Goal: Information Seeking & Learning: Learn about a topic

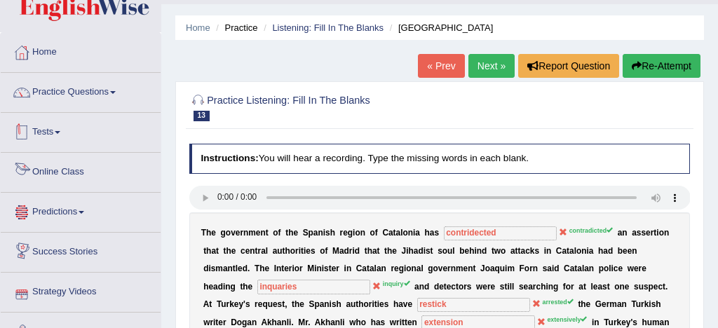
scroll to position [31, 0]
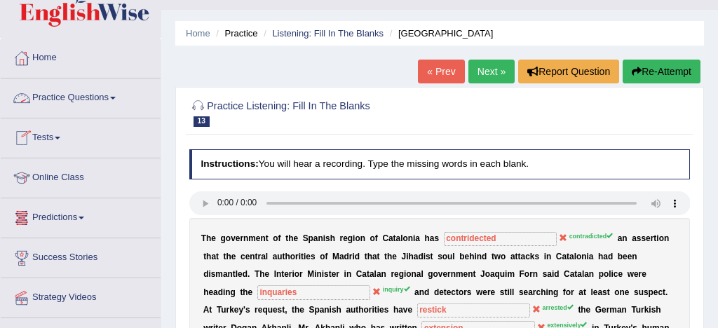
click at [108, 101] on link "Practice Questions" at bounding box center [81, 96] width 160 height 35
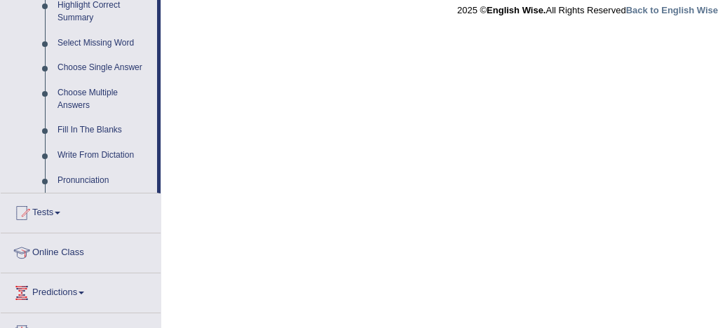
scroll to position [707, 0]
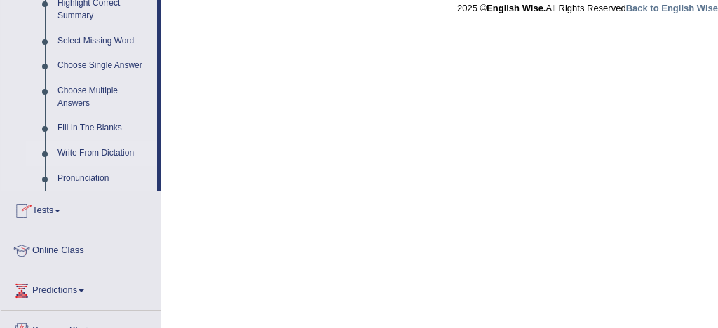
click at [115, 166] on link "Write From Dictation" at bounding box center [104, 153] width 106 height 25
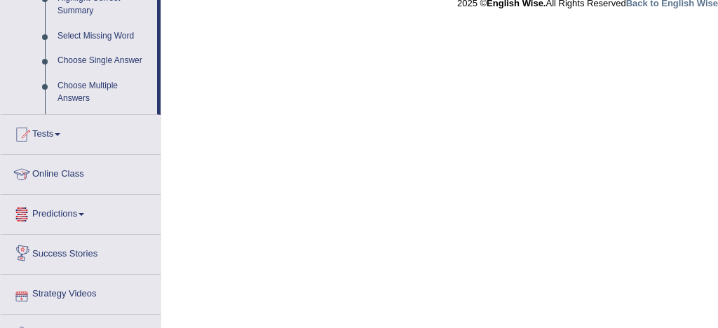
scroll to position [824, 0]
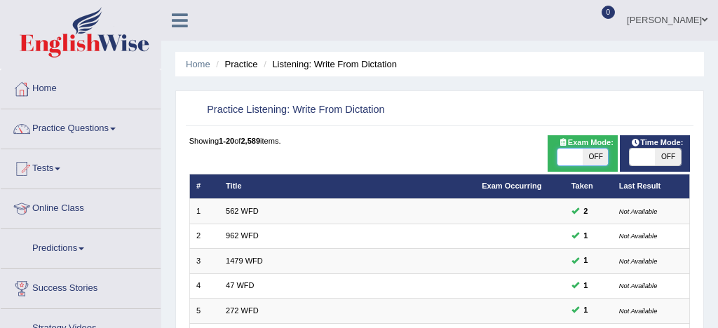
click at [582, 149] on span at bounding box center [570, 157] width 25 height 17
checkbox input "true"
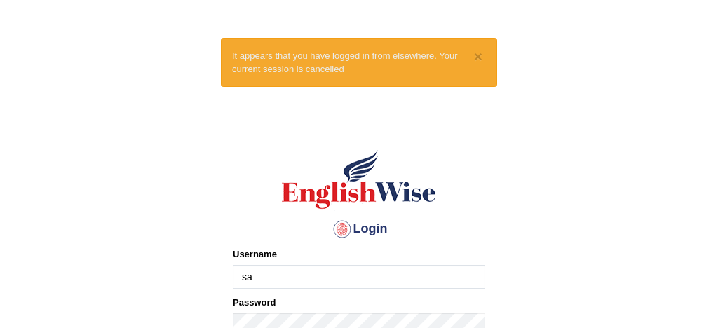
type input "sabitra"
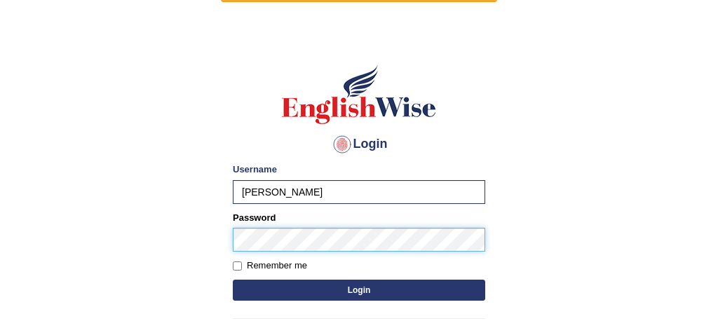
scroll to position [114, 0]
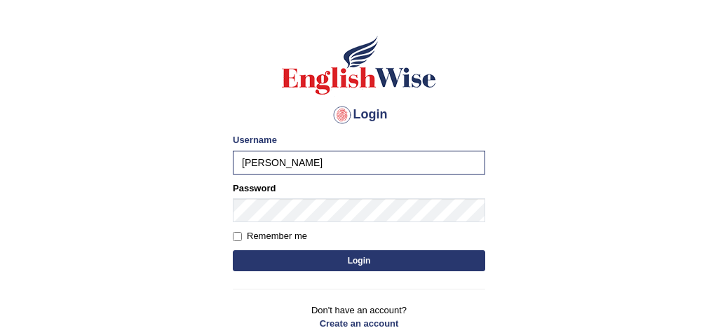
click at [370, 262] on button "Login" at bounding box center [359, 260] width 253 height 21
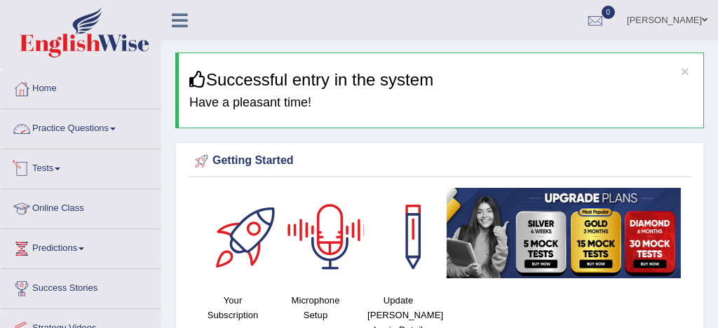
click at [99, 125] on link "Practice Questions" at bounding box center [81, 126] width 160 height 35
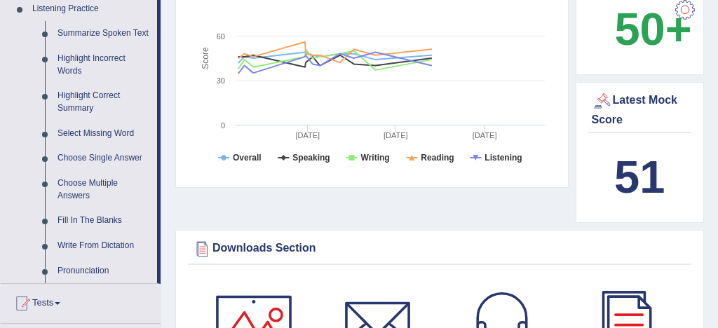
scroll to position [615, 0]
click at [99, 257] on link "Write From Dictation" at bounding box center [104, 246] width 106 height 25
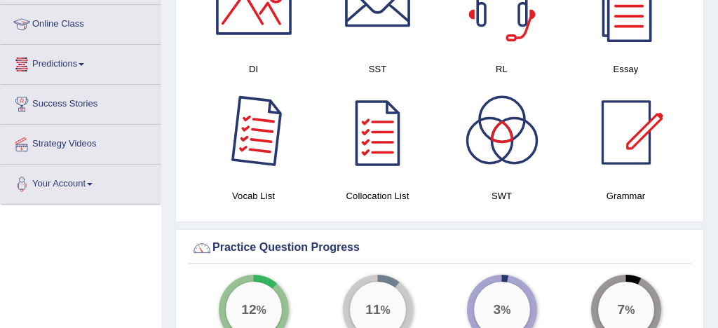
scroll to position [960, 0]
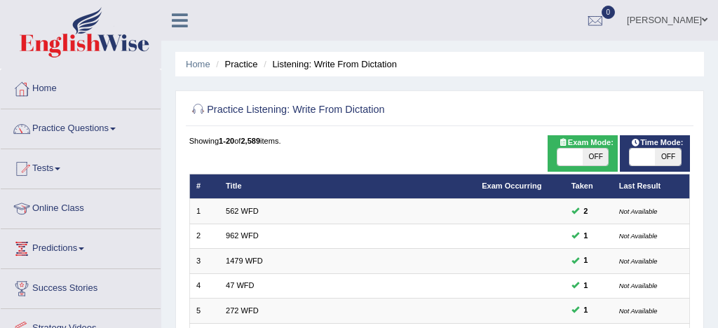
click at [573, 156] on span at bounding box center [570, 157] width 25 height 17
checkbox input "true"
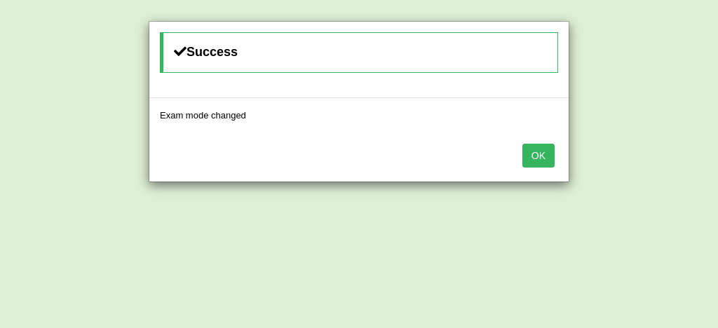
click at [542, 159] on button "OK" at bounding box center [539, 156] width 32 height 24
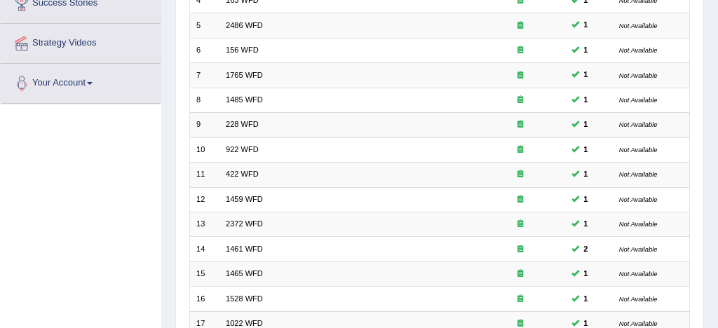
scroll to position [480, 0]
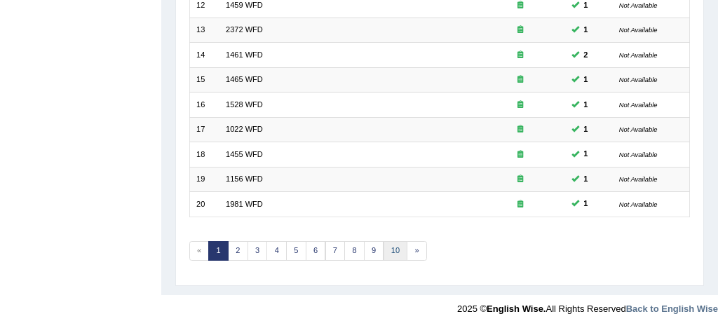
click at [396, 249] on link "10" at bounding box center [396, 251] width 25 height 20
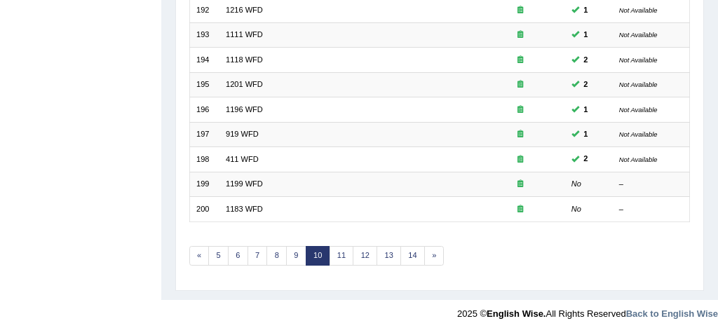
scroll to position [480, 0]
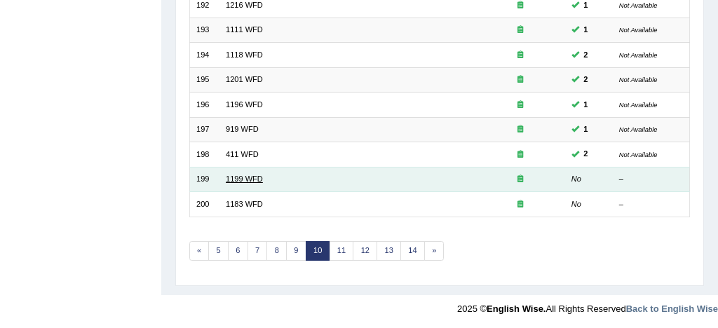
click at [235, 178] on link "1199 WFD" at bounding box center [244, 179] width 37 height 8
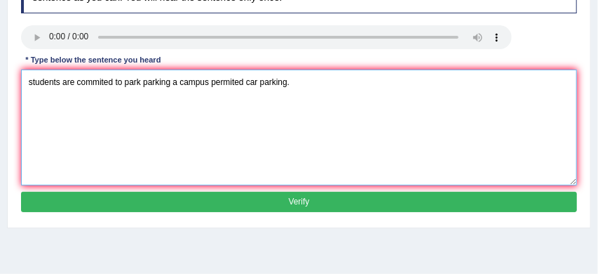
scroll to position [210, 0]
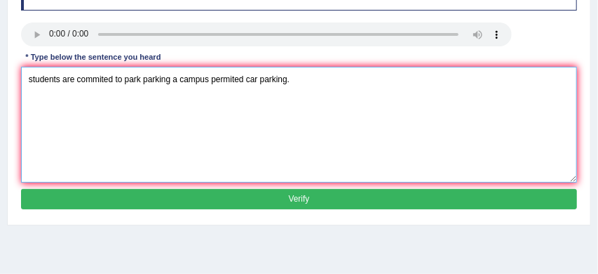
type textarea "students are commited to park parking a campus permited car parking."
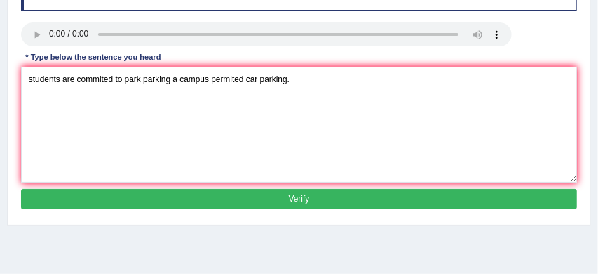
click at [229, 198] on button "Verify" at bounding box center [299, 199] width 557 height 20
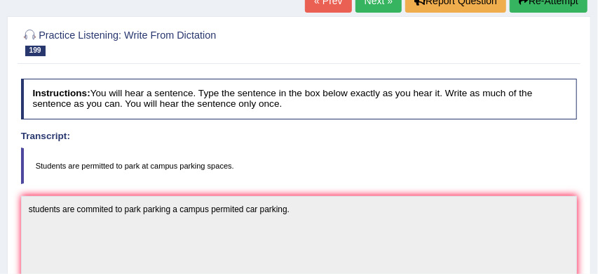
scroll to position [95, 0]
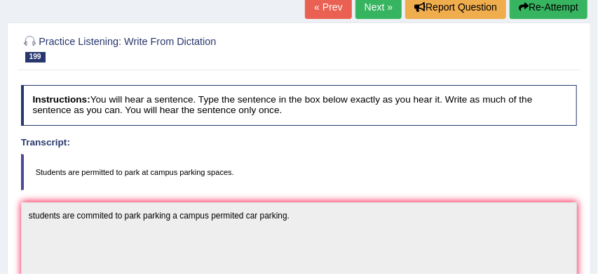
click at [546, 10] on button "Re-Attempt" at bounding box center [549, 7] width 78 height 24
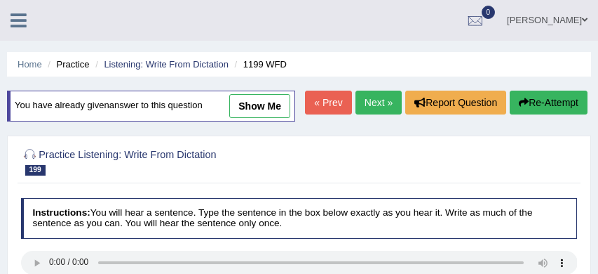
scroll to position [183, 0]
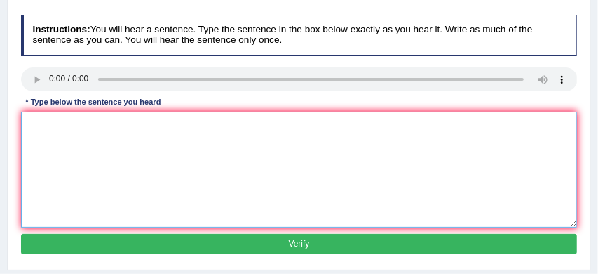
click at [86, 172] on textarea at bounding box center [299, 170] width 557 height 116
click at [191, 153] on textarea "Students are permitted to park a campus" at bounding box center [299, 170] width 557 height 116
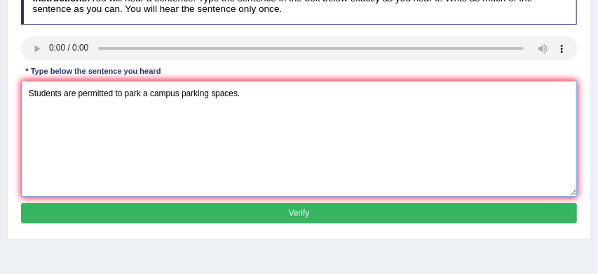
scroll to position [236, 0]
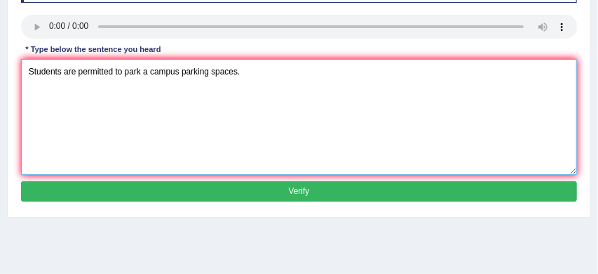
type textarea "Students are permitted to park a campus parking spaces."
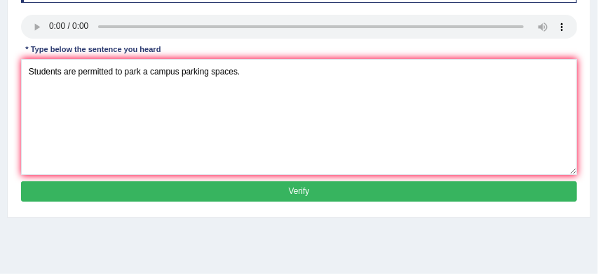
click at [297, 201] on button "Verify" at bounding box center [299, 191] width 557 height 20
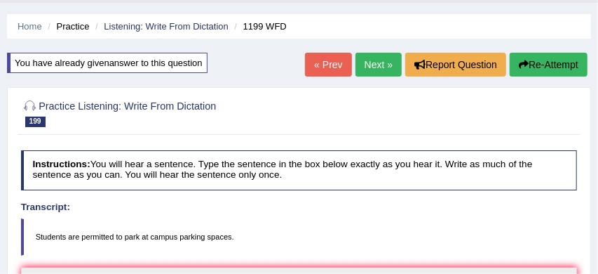
scroll to position [34, 0]
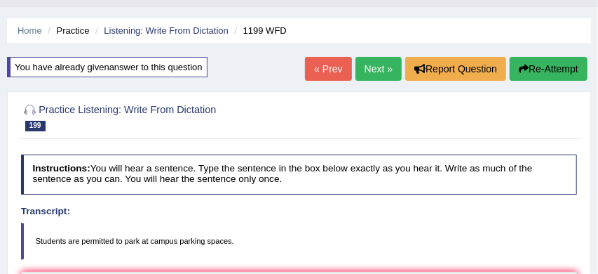
click at [374, 70] on link "Next »" at bounding box center [379, 69] width 46 height 24
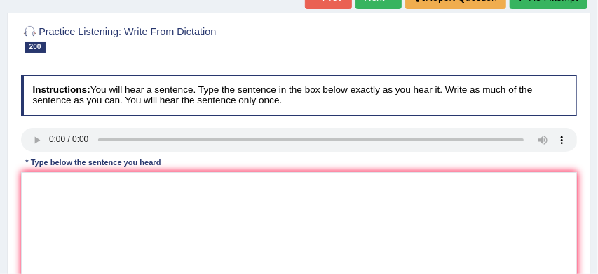
scroll to position [123, 0]
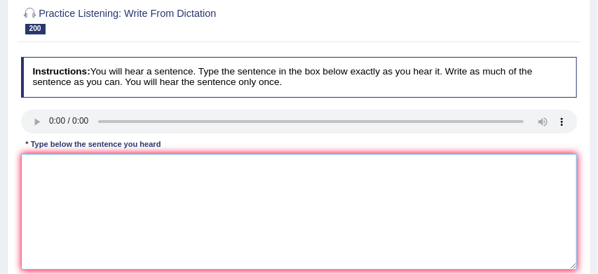
click at [32, 156] on textarea at bounding box center [299, 212] width 557 height 116
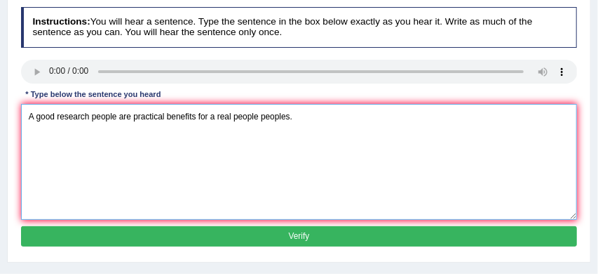
scroll to position [174, 0]
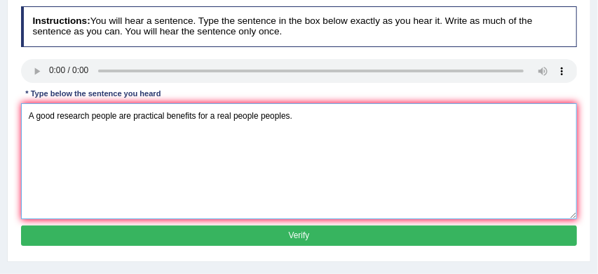
type textarea "A good research people are practical benefits for a real people peoples."
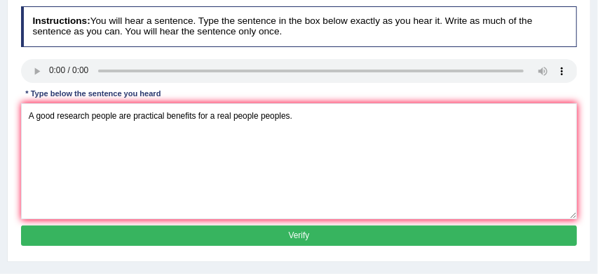
click at [283, 234] on button "Verify" at bounding box center [299, 235] width 557 height 20
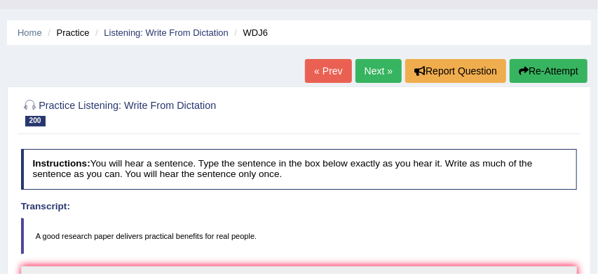
scroll to position [28, 0]
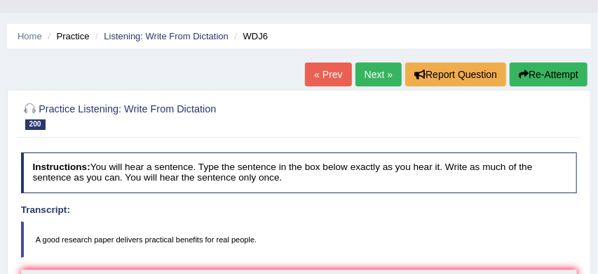
click at [370, 75] on link "Next »" at bounding box center [379, 74] width 46 height 24
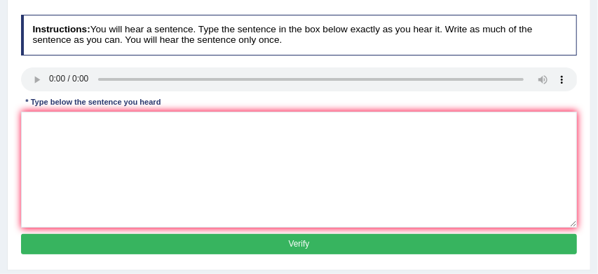
scroll to position [166, 0]
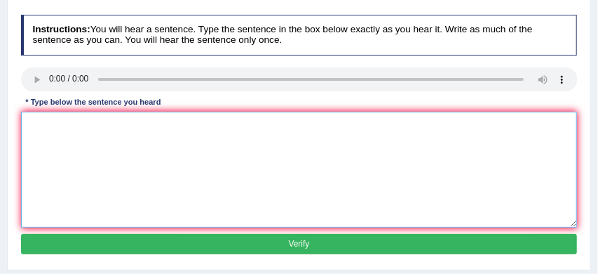
click at [33, 119] on textarea at bounding box center [299, 170] width 557 height 116
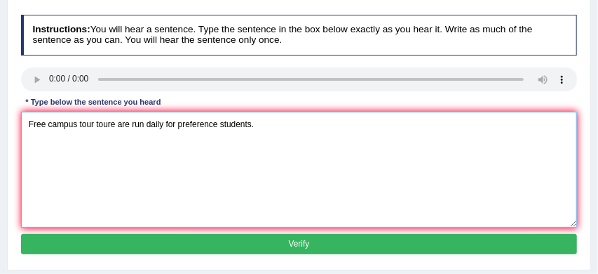
type textarea "Free campus tour toure are run daily for preference students."
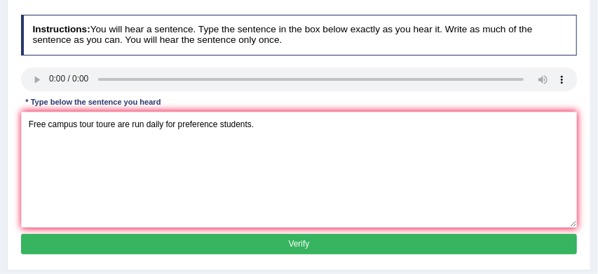
click at [182, 245] on button "Verify" at bounding box center [299, 244] width 557 height 20
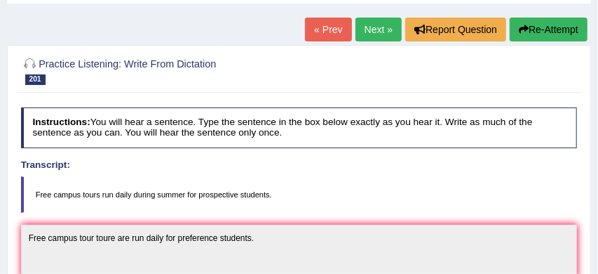
scroll to position [71, 0]
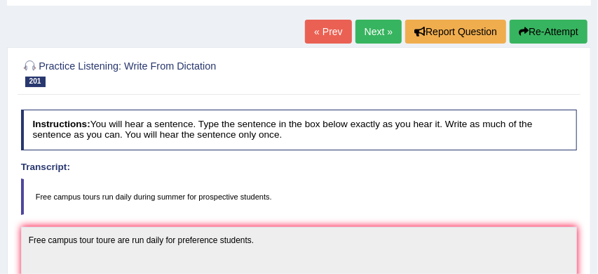
click at [561, 34] on button "Re-Attempt" at bounding box center [549, 32] width 78 height 24
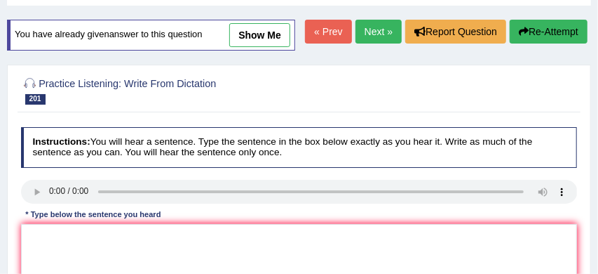
scroll to position [118, 0]
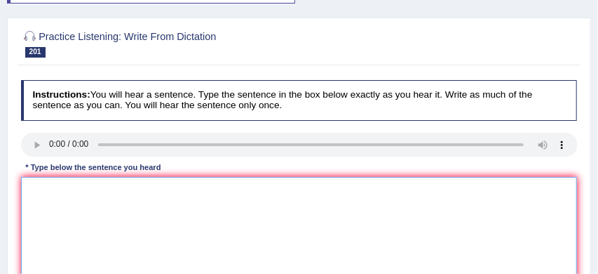
click at [133, 220] on textarea at bounding box center [299, 235] width 557 height 116
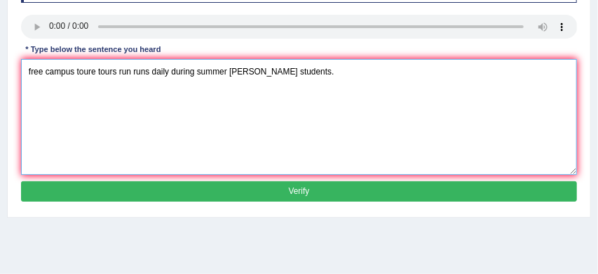
scroll to position [240, 0]
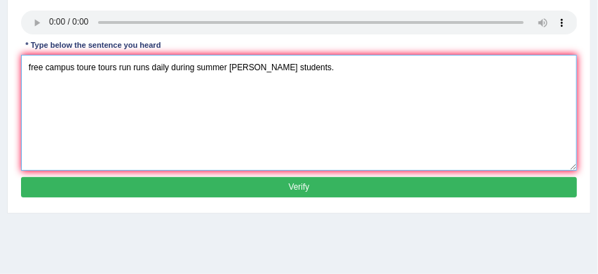
click at [26, 95] on textarea "free campus toure tours run runs daily during summer summar students." at bounding box center [299, 113] width 557 height 116
type textarea "Free free campus toure tours run runs daily during summer summar students."
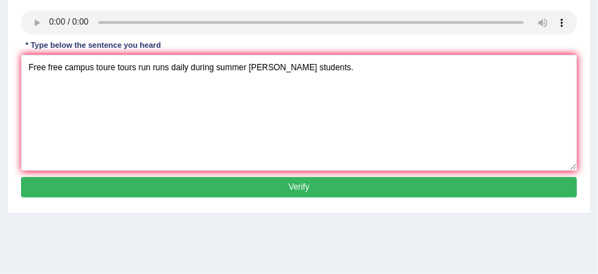
click at [242, 197] on button "Verify" at bounding box center [299, 187] width 557 height 20
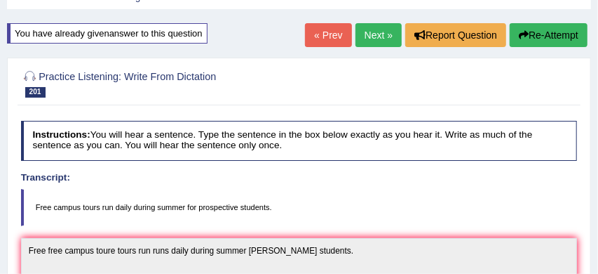
scroll to position [63, 0]
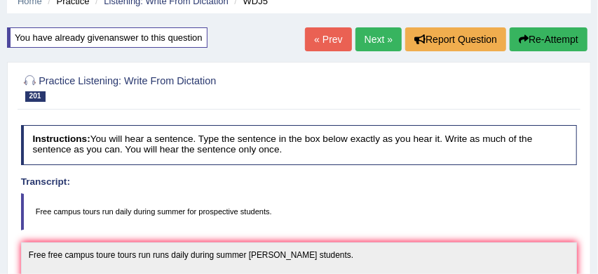
click at [374, 39] on link "Next »" at bounding box center [379, 39] width 46 height 24
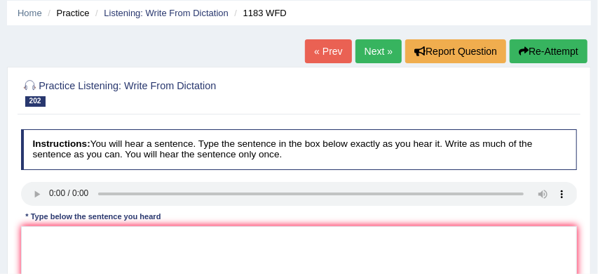
scroll to position [52, 0]
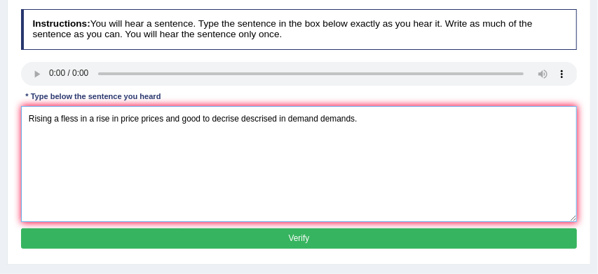
scroll to position [179, 0]
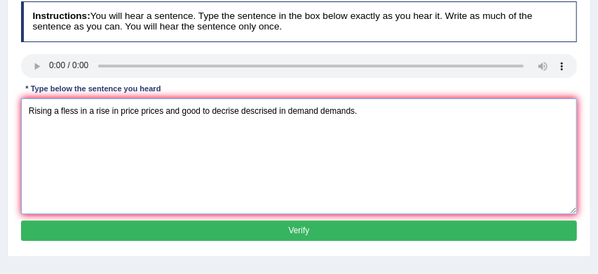
type textarea "Rising a fless in a rise in price prices and good to decrise descrised in deman…"
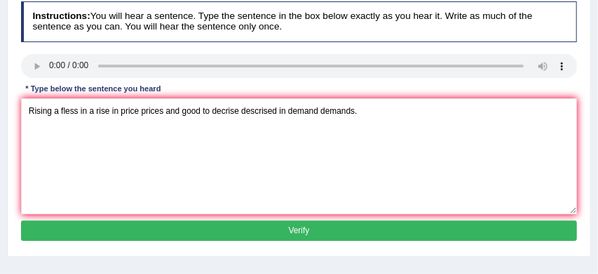
click at [245, 231] on button "Verify" at bounding box center [299, 230] width 557 height 20
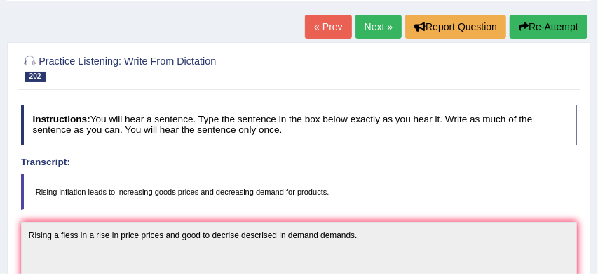
scroll to position [74, 0]
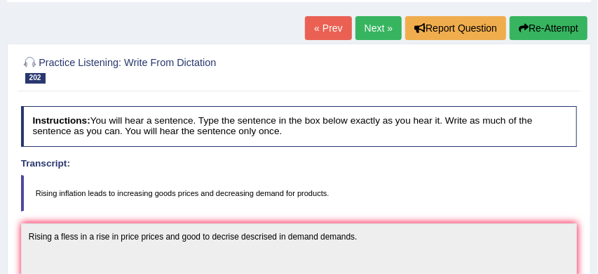
click at [370, 29] on link "Next »" at bounding box center [379, 28] width 46 height 24
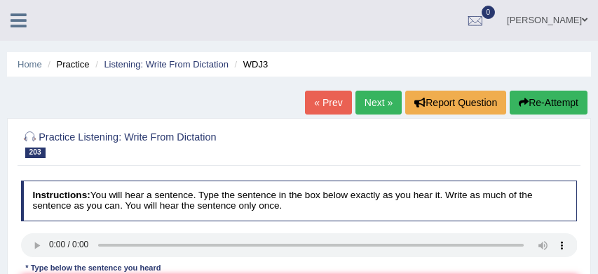
scroll to position [109, 0]
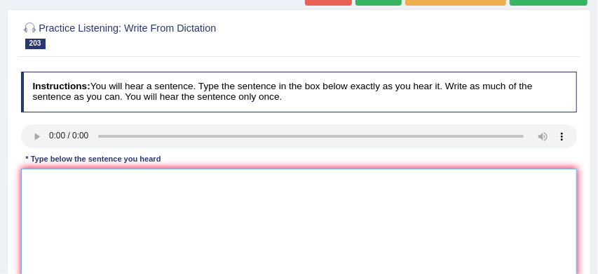
click at [32, 185] on textarea at bounding box center [299, 226] width 557 height 116
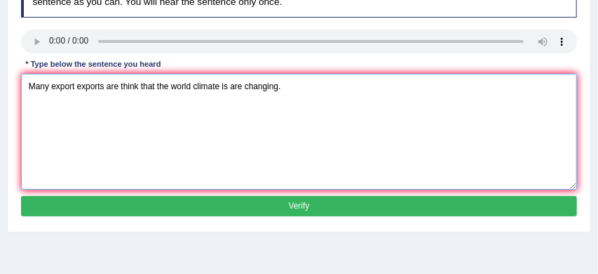
scroll to position [203, 0]
type textarea "Many export exports are think that the world climate is are changing."
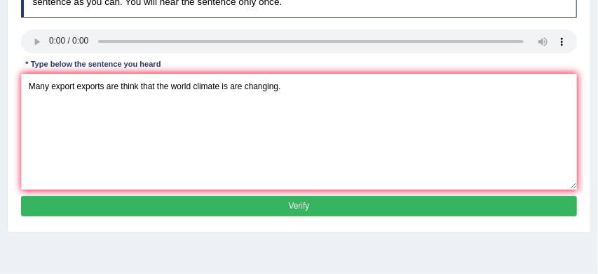
click at [142, 208] on button "Verify" at bounding box center [299, 206] width 557 height 20
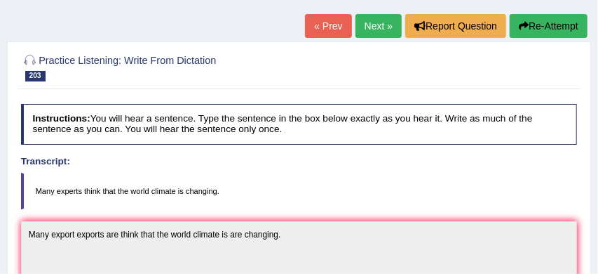
scroll to position [76, 0]
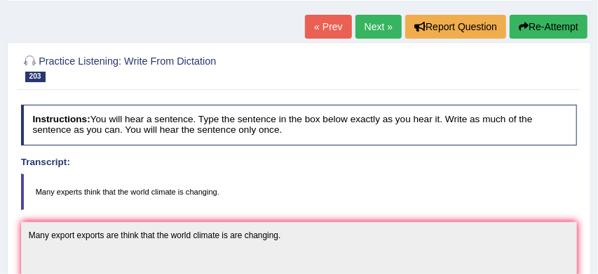
click at [370, 25] on link "Next »" at bounding box center [379, 27] width 46 height 24
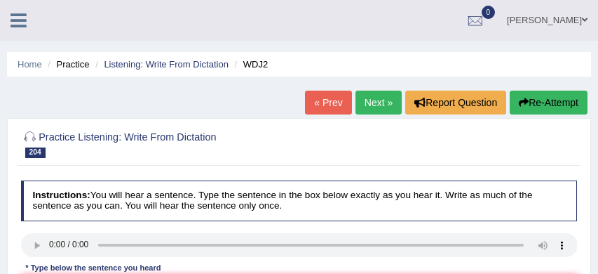
scroll to position [62, 0]
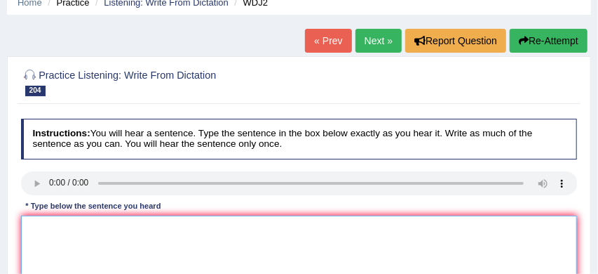
click at [39, 219] on textarea at bounding box center [299, 273] width 557 height 116
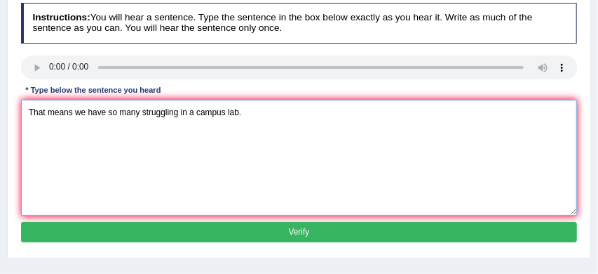
scroll to position [178, 0]
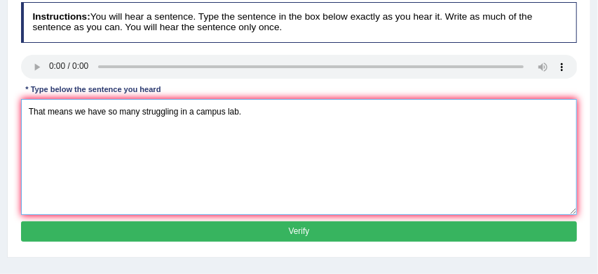
type textarea "That means we have so many struggling in a campus lab."
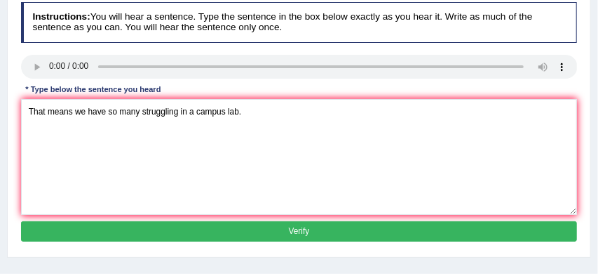
click at [261, 230] on button "Verify" at bounding box center [299, 231] width 557 height 20
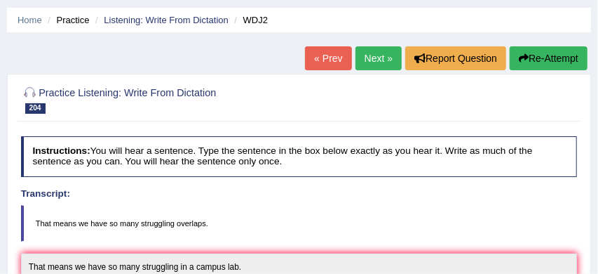
scroll to position [43, 0]
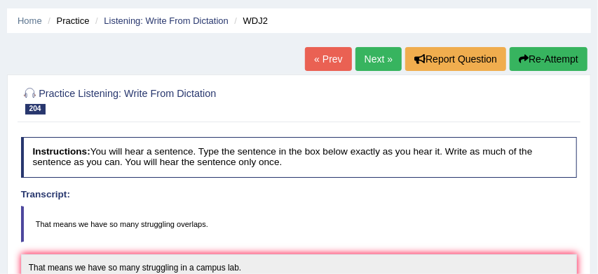
click at [371, 62] on link "Next »" at bounding box center [379, 59] width 46 height 24
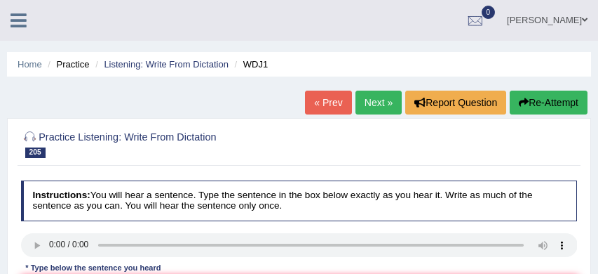
scroll to position [112, 0]
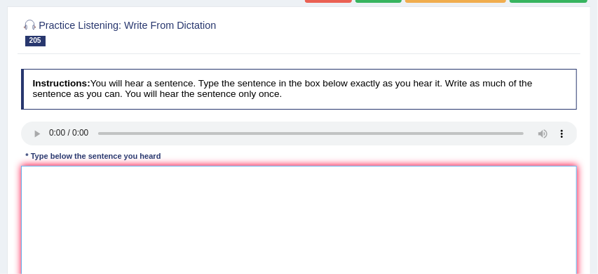
click at [43, 180] on textarea at bounding box center [299, 224] width 557 height 116
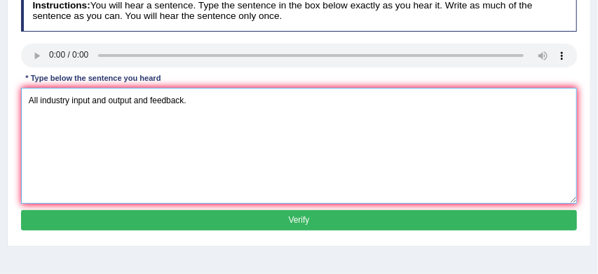
scroll to position [196, 0]
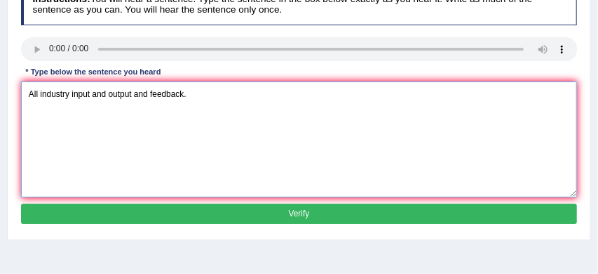
type textarea "All industry input and output and feedback."
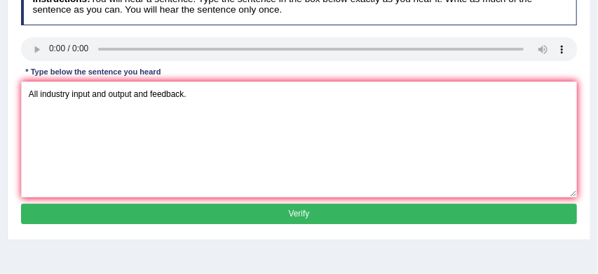
click at [215, 215] on button "Verify" at bounding box center [299, 213] width 557 height 20
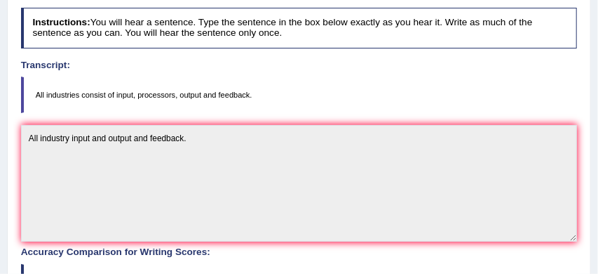
scroll to position [175, 0]
